Goal: Communication & Community: Answer question/provide support

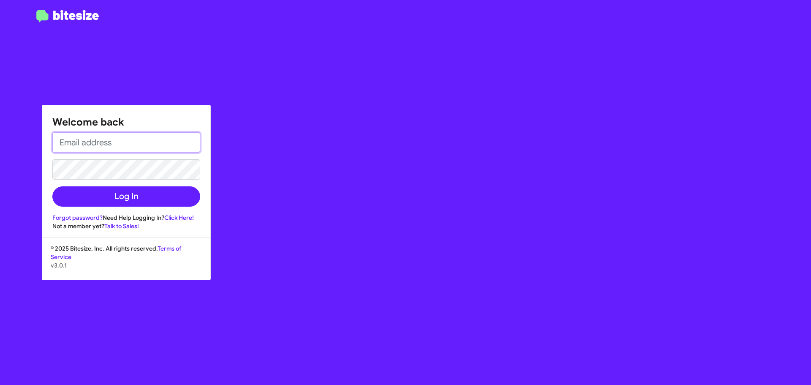
type input "[EMAIL_ADDRESS][DOMAIN_NAME]"
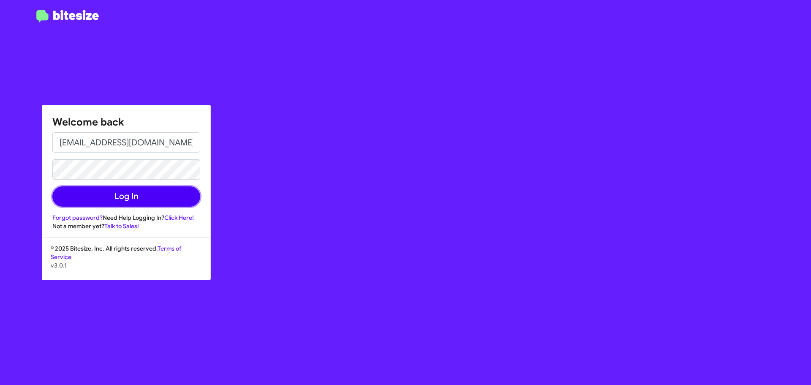
click at [111, 200] on button "Log In" at bounding box center [126, 196] width 148 height 20
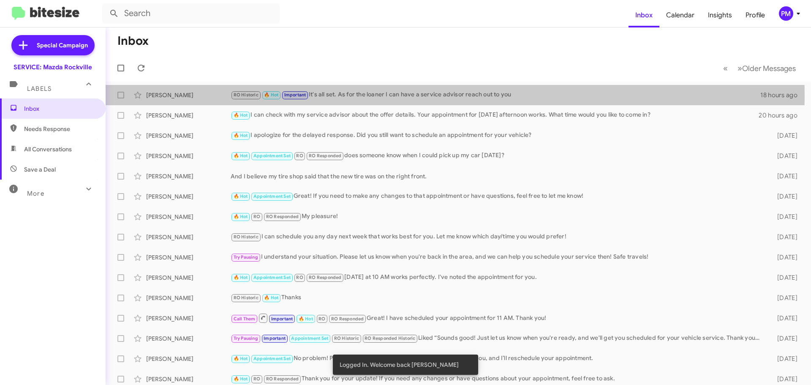
click at [401, 96] on div "RO Historic 🔥 Hot Important It's all set. As for the loaner I can have a servic…" at bounding box center [495, 95] width 529 height 10
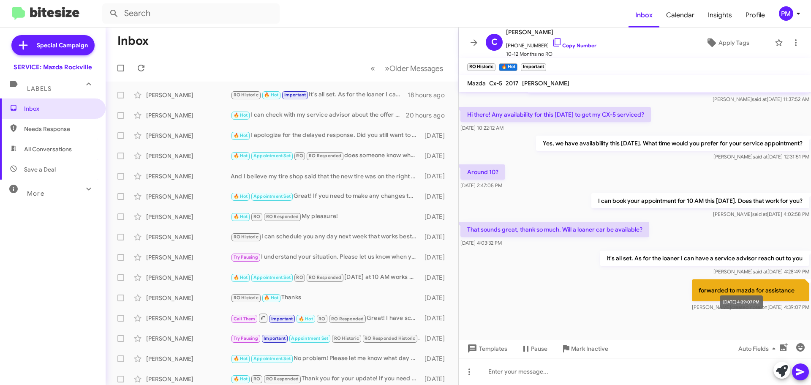
scroll to position [293, 0]
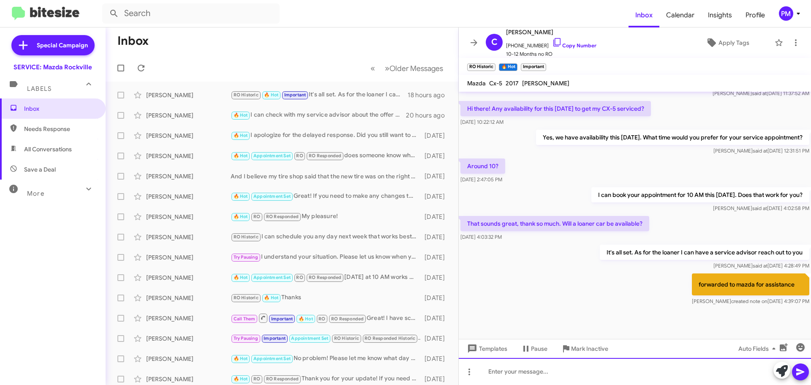
click at [514, 373] on div at bounding box center [635, 371] width 352 height 27
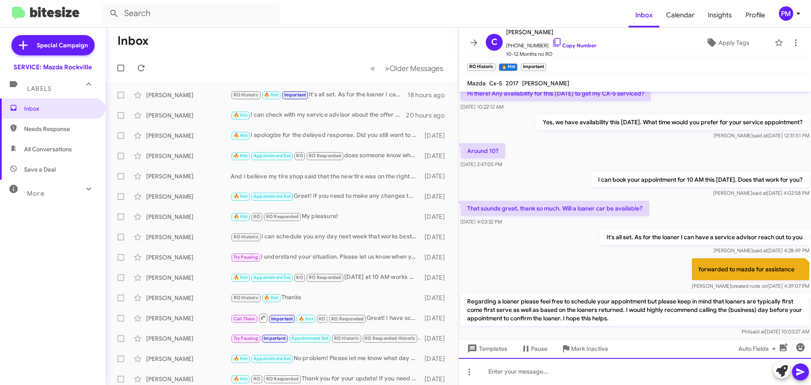
scroll to position [341, 0]
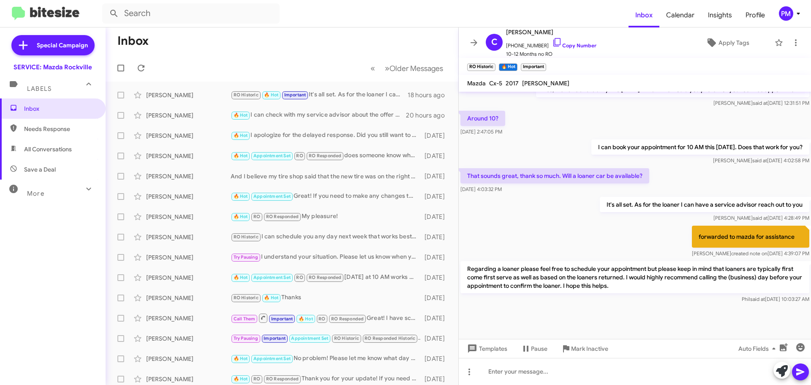
click at [286, 114] on div "🔥 Hot I can check with my service advisor about the offer details. Your appoint…" at bounding box center [318, 115] width 175 height 10
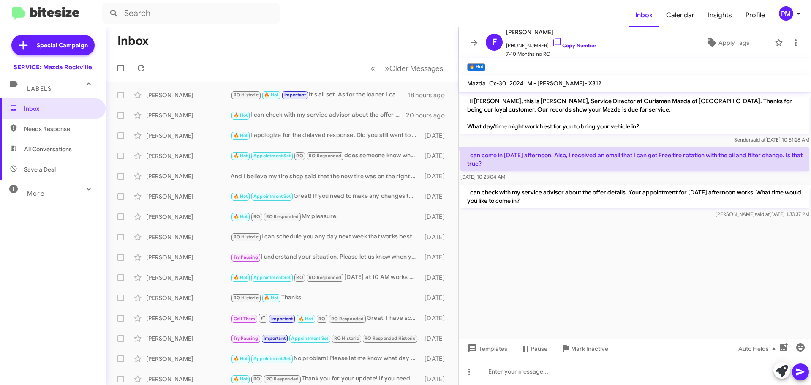
click at [568, 45] on link "Copy Number" at bounding box center [574, 45] width 44 height 6
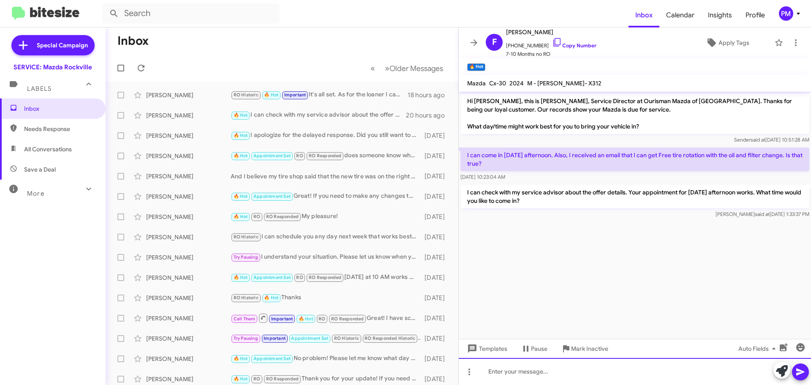
click at [623, 372] on div at bounding box center [635, 371] width 352 height 27
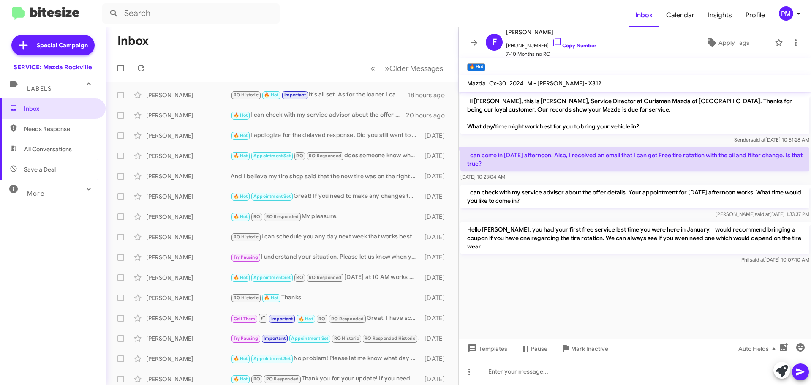
click at [315, 133] on div "🔥 Hot I apologize for the delayed response. Did you still want to schedule an a…" at bounding box center [326, 135] width 190 height 10
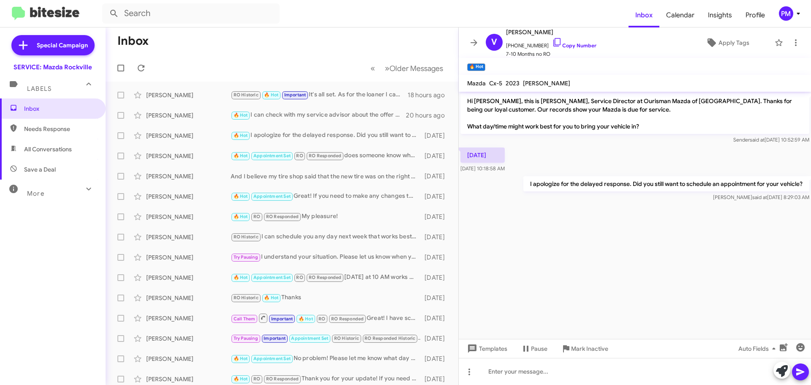
click at [326, 95] on div "RO Historic 🔥 Hot Important It's all set. As for the loaner I can have a servic…" at bounding box center [319, 95] width 177 height 10
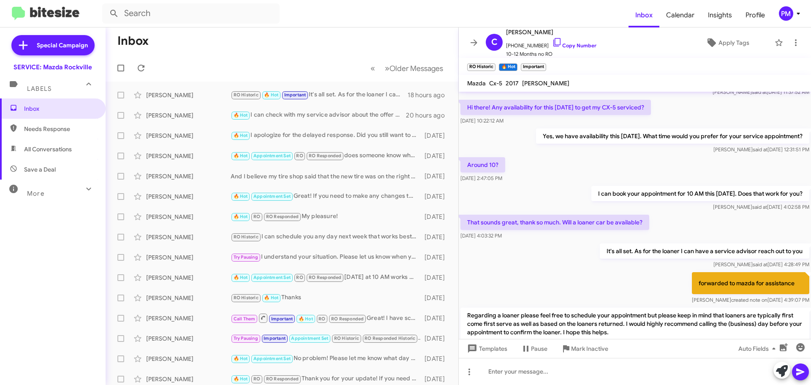
scroll to position [341, 0]
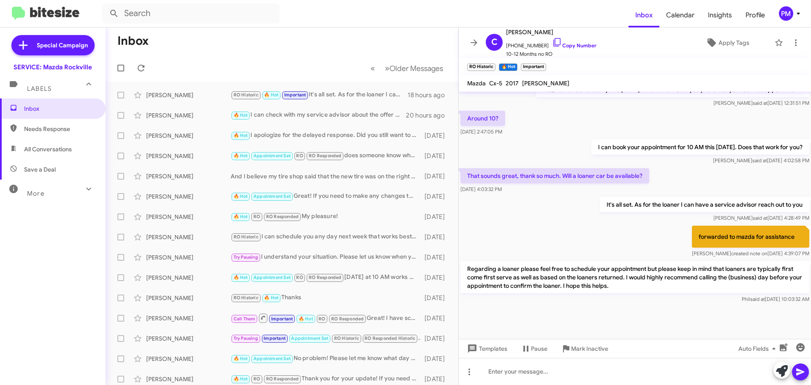
click at [652, 292] on p "Regarding a loaner please feel free to schedule your appointment but please kee…" at bounding box center [634, 277] width 349 height 32
click at [655, 287] on p "Regarding a loaner please feel free to schedule your appointment but please kee…" at bounding box center [634, 277] width 349 height 32
